Goal: Navigation & Orientation: Go to known website

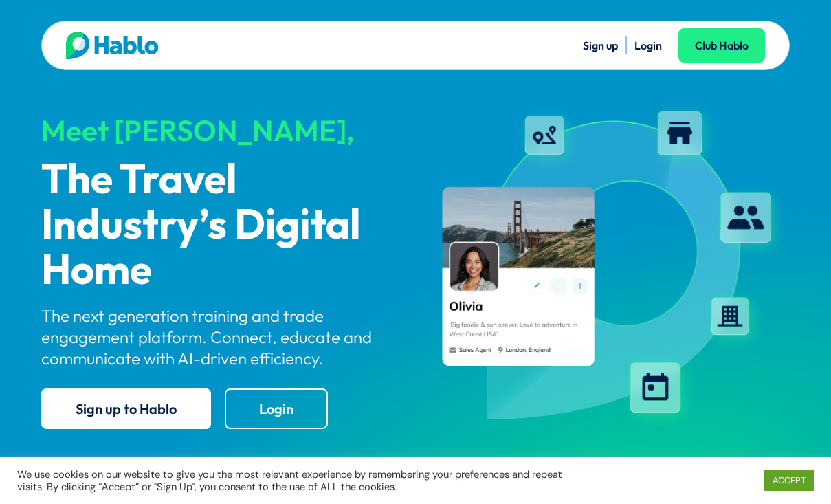
click at [633, 55] on div "Sign up Login Club Hablo" at bounding box center [590, 45] width 349 height 27
click at [639, 49] on link "Login" at bounding box center [647, 45] width 27 height 14
click at [647, 46] on link "Login" at bounding box center [647, 45] width 27 height 14
